Goal: Find specific page/section: Find specific page/section

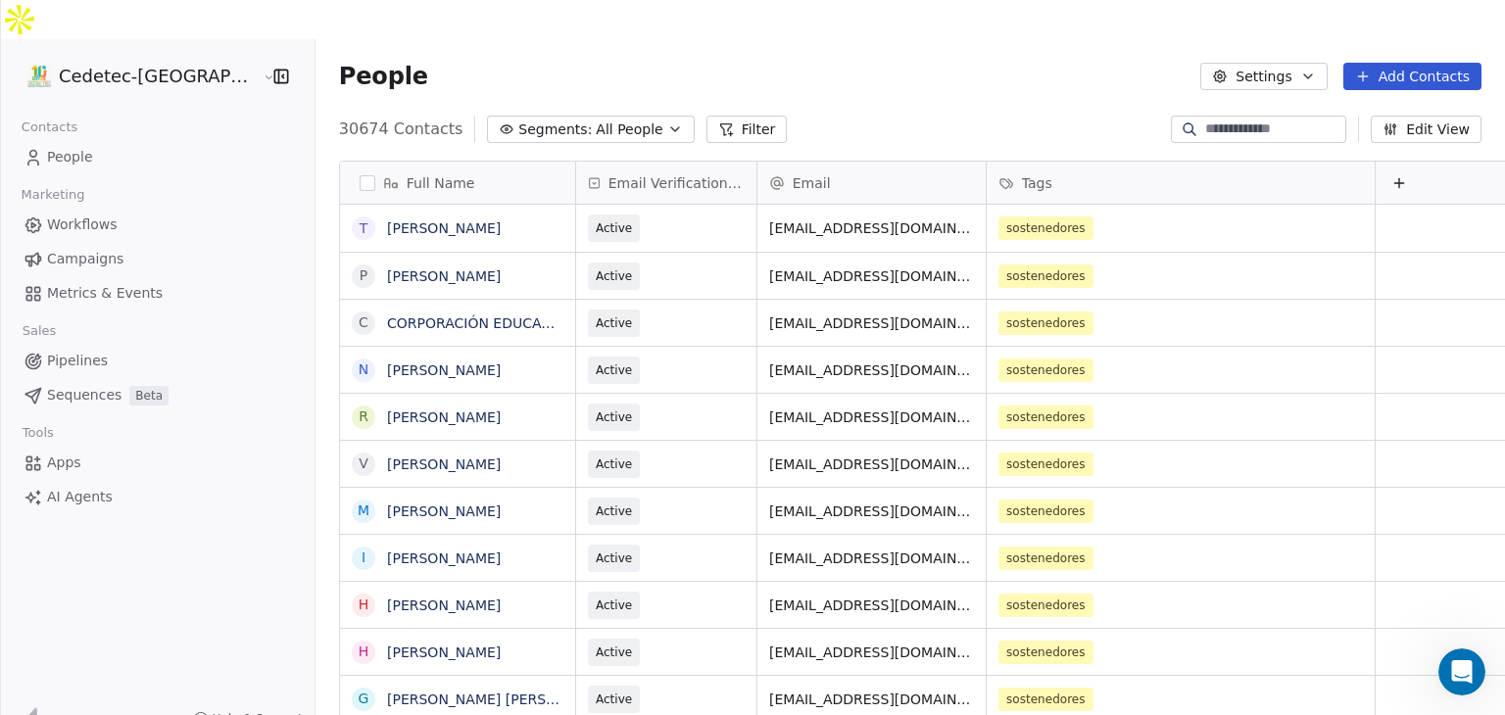
scroll to position [613, 1225]
click at [93, 249] on span "Campaigns" at bounding box center [85, 259] width 76 height 21
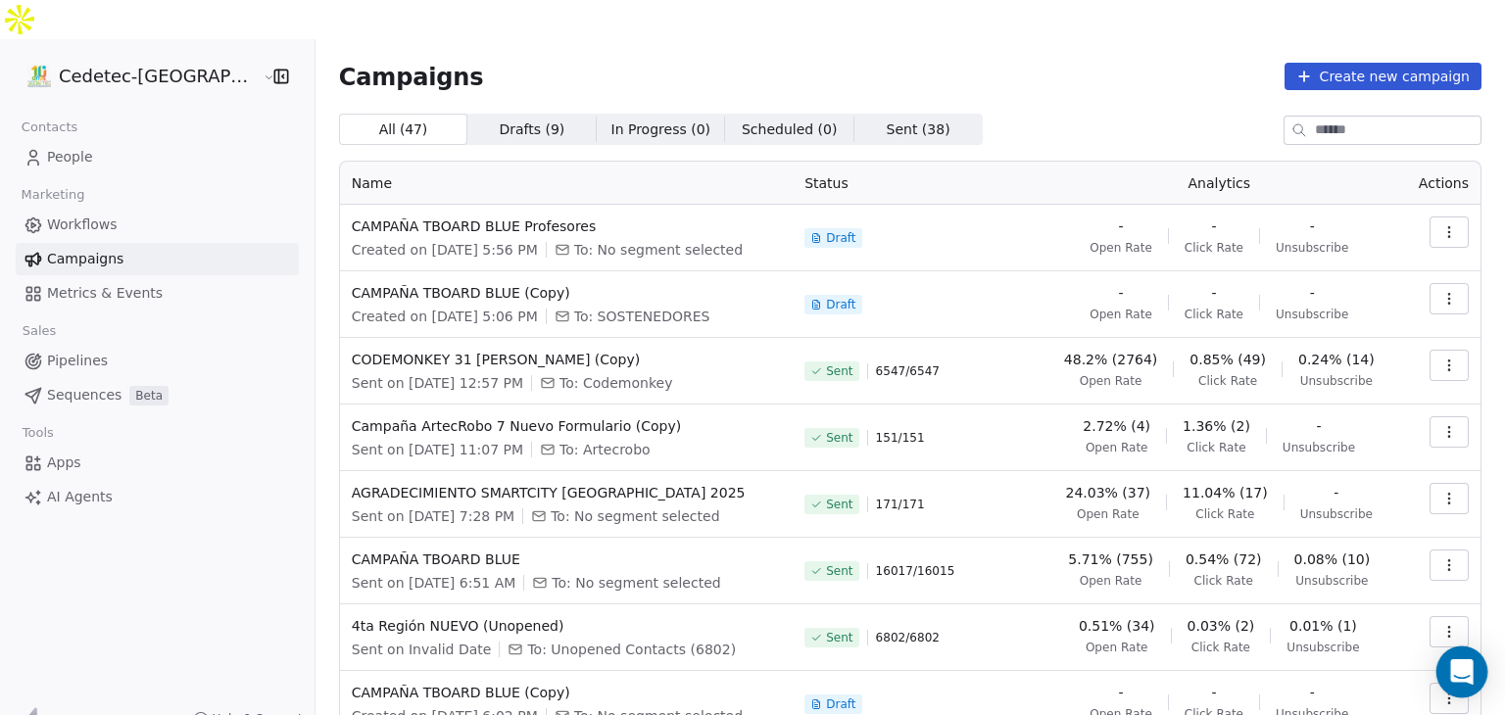
click at [1458, 671] on icon "Open Intercom Messenger" at bounding box center [1461, 671] width 23 height 25
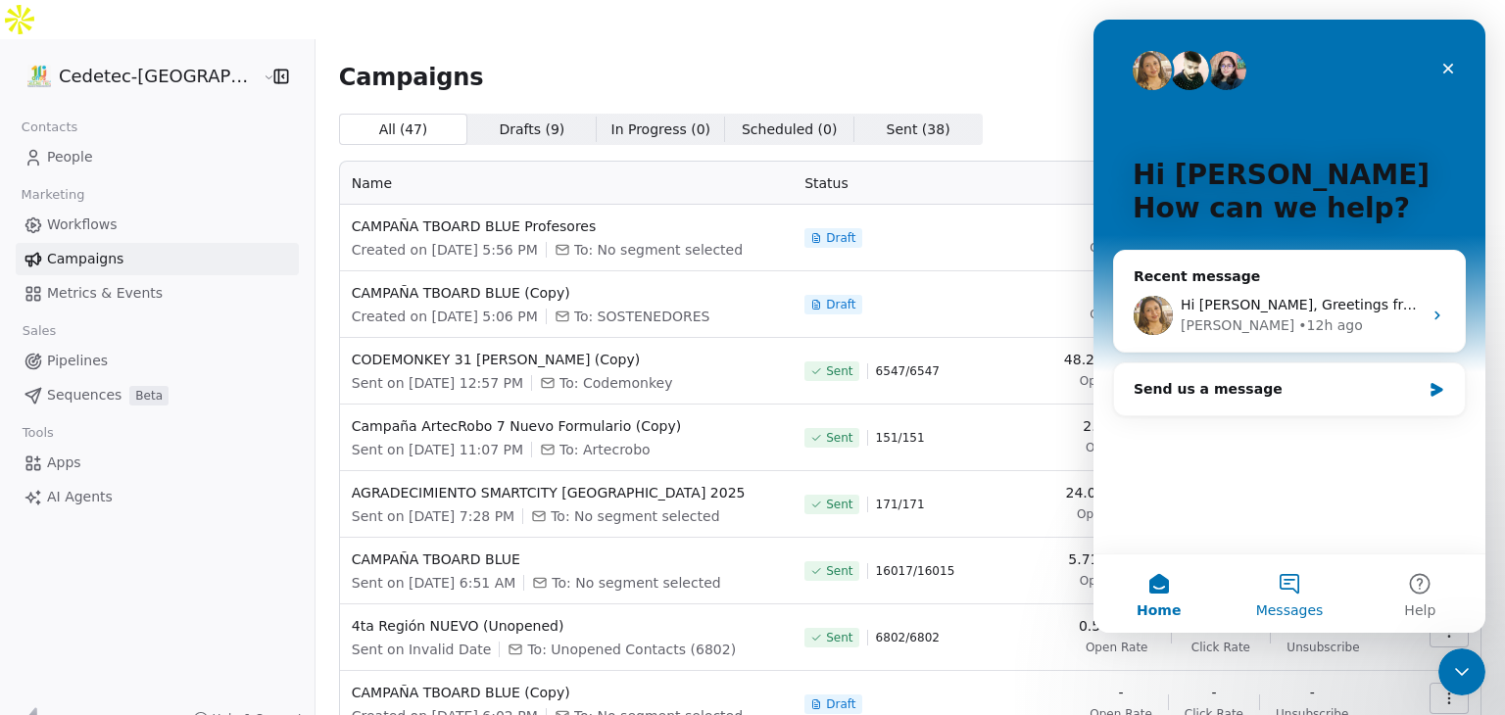
click at [1288, 584] on button "Messages" at bounding box center [1289, 593] width 130 height 78
